Goal: Check status

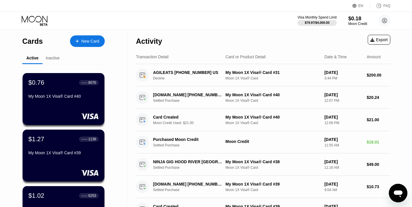
click at [56, 60] on div "Inactive" at bounding box center [53, 58] width 14 height 5
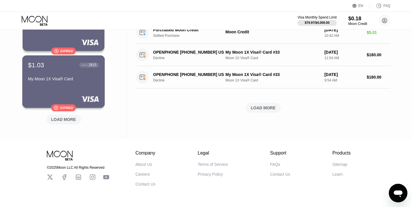
scroll to position [244, 0]
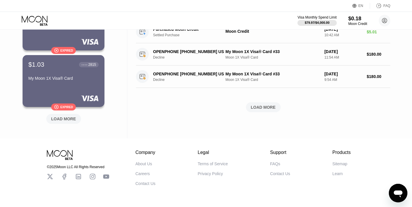
click at [61, 121] on div "LOAD MORE" at bounding box center [63, 118] width 25 height 5
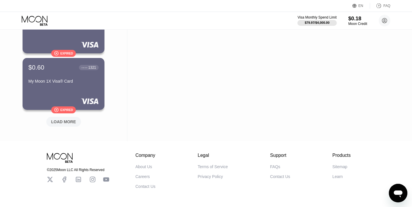
scroll to position [543, 0]
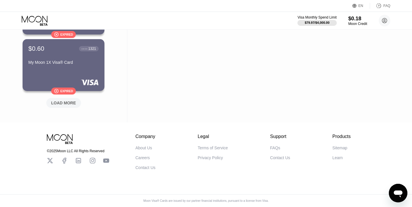
click at [60, 103] on div "LOAD MORE" at bounding box center [63, 102] width 25 height 5
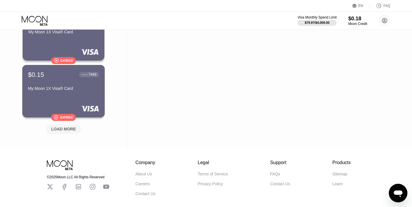
scroll to position [799, 0]
click at [57, 128] on div "LOAD MORE" at bounding box center [63, 128] width 25 height 5
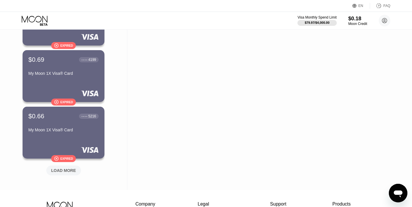
scroll to position [1046, 0]
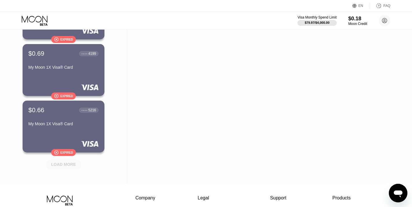
click at [57, 163] on div "LOAD MORE" at bounding box center [63, 164] width 25 height 5
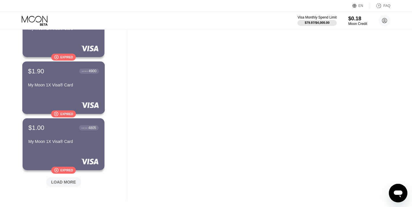
scroll to position [1390, 0]
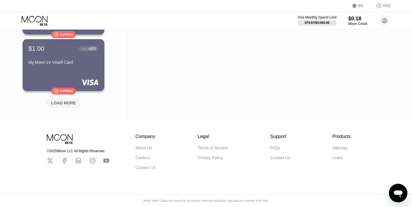
click at [62, 100] on div "LOAD MORE" at bounding box center [63, 102] width 25 height 5
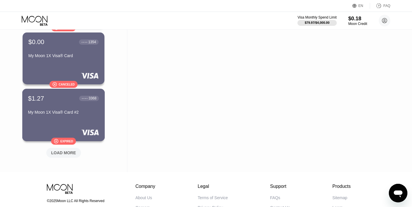
scroll to position [1632, 0]
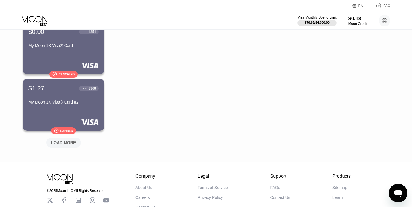
click at [62, 145] on div "LOAD MORE" at bounding box center [63, 143] width 35 height 10
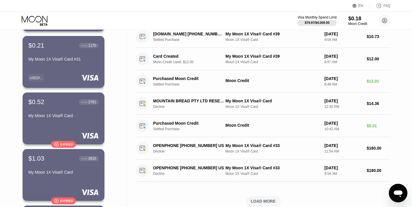
scroll to position [0, 0]
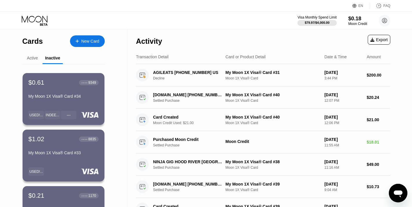
click at [35, 57] on div "Active" at bounding box center [32, 58] width 11 height 5
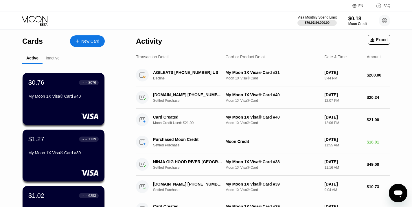
click at [56, 61] on div "Inactive" at bounding box center [53, 58] width 20 height 11
click at [52, 56] on div "Inactive" at bounding box center [53, 58] width 14 height 5
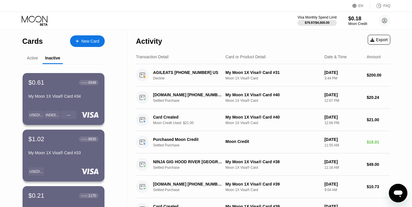
click at [31, 56] on div "Active" at bounding box center [32, 58] width 11 height 5
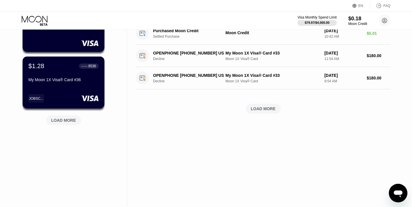
scroll to position [244, 0]
